Goal: Information Seeking & Learning: Find specific page/section

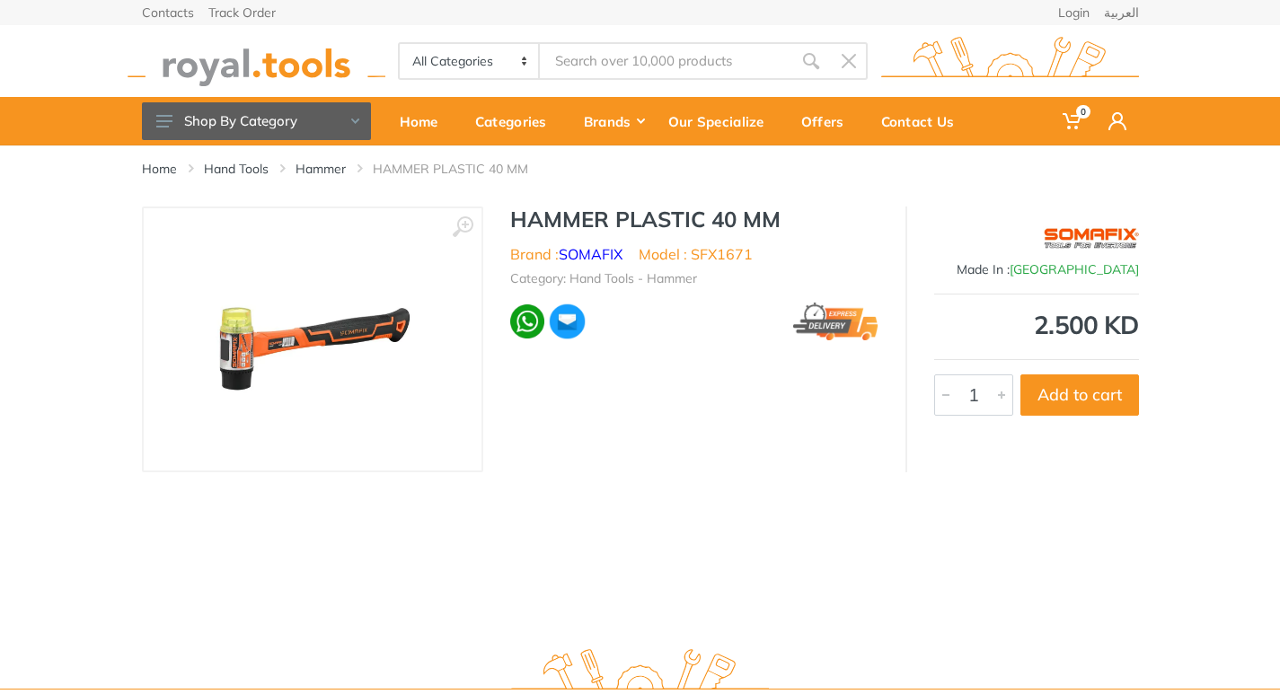
type input "SCREW EXTRACTOR SET"
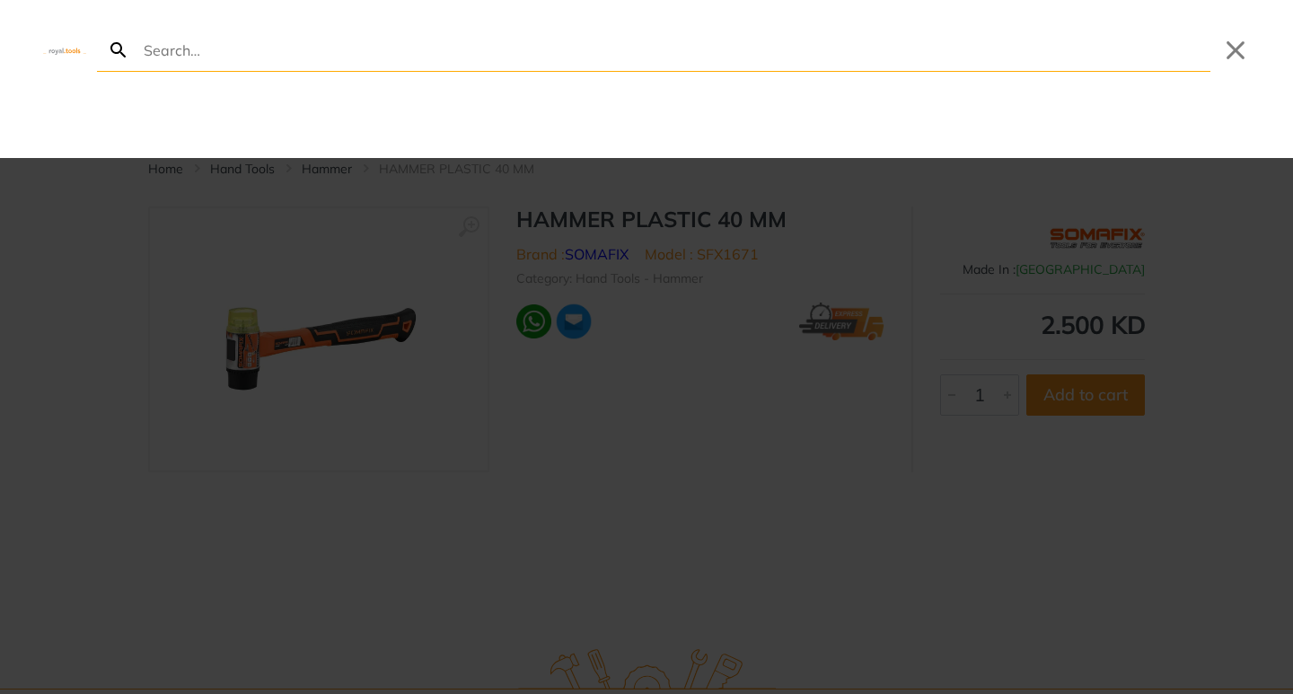
click at [701, 60] on input "Search" at bounding box center [675, 50] width 1071 height 42
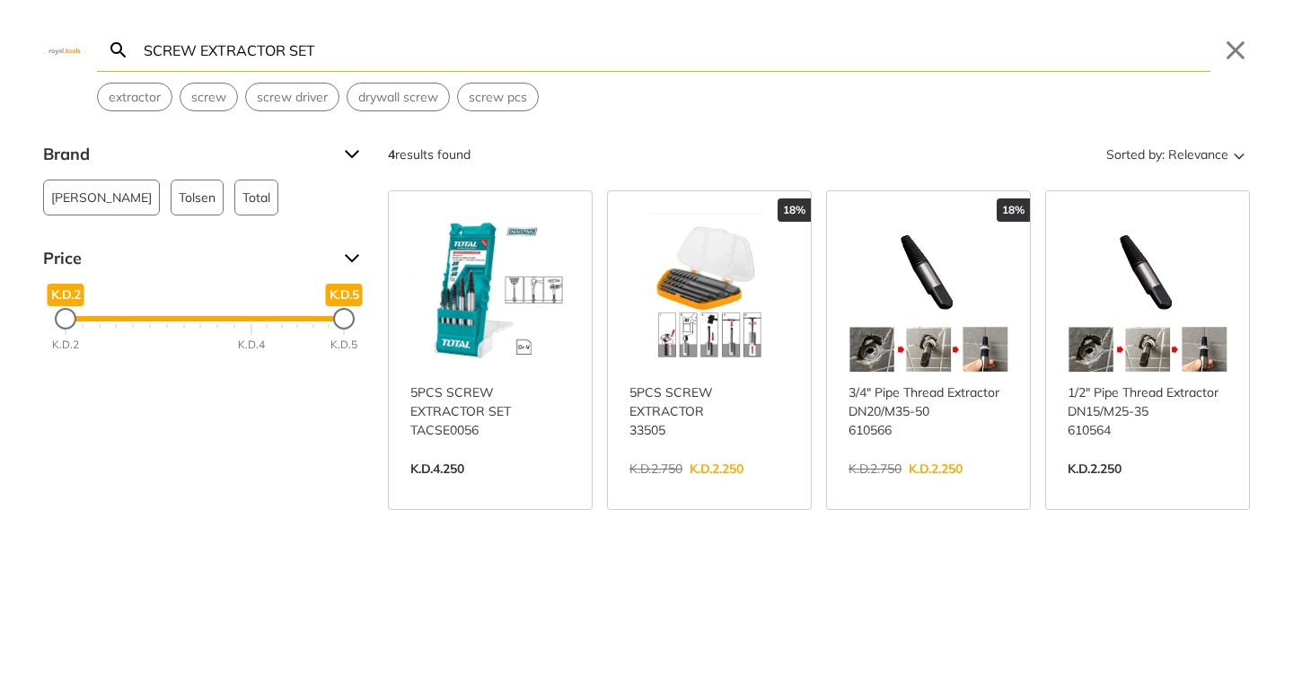
type input "SCREW EXTRACTOR SET"
click at [476, 488] on link "View more →" at bounding box center [490, 488] width 160 height 0
